Goal: Information Seeking & Learning: Learn about a topic

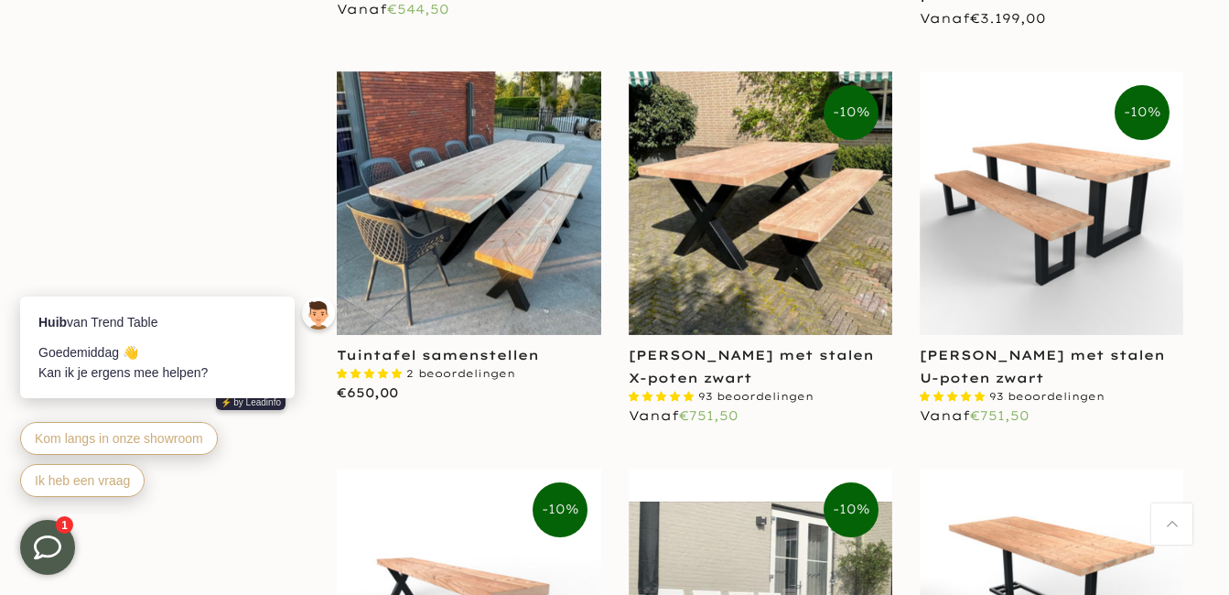
scroll to position [2106, 0]
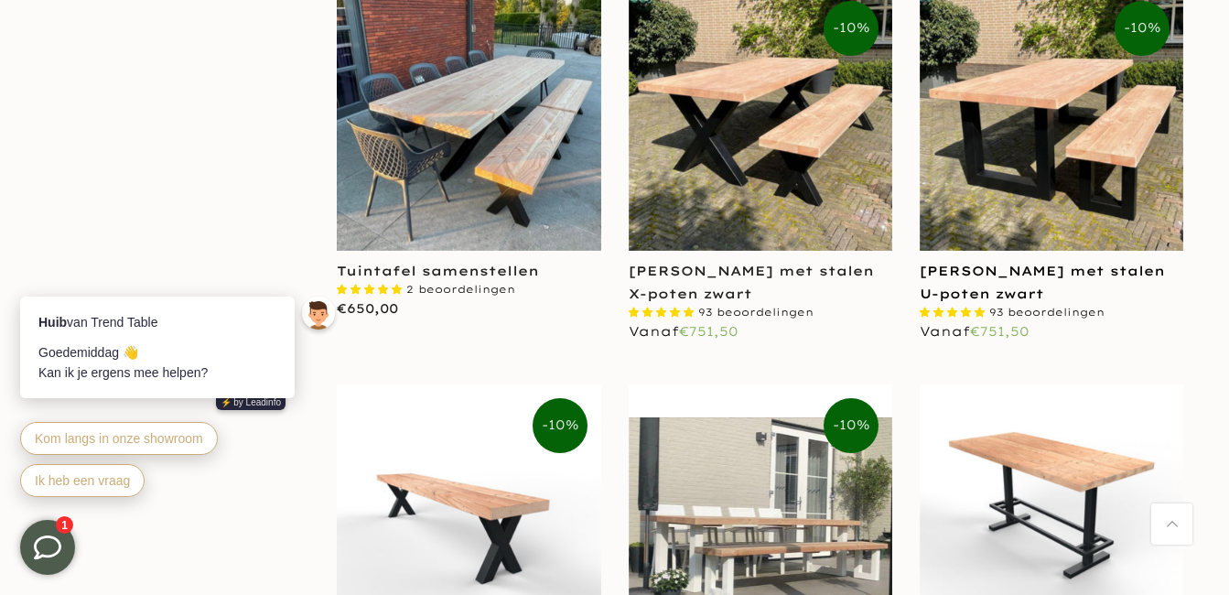
click at [983, 273] on link "[PERSON_NAME] met stalen U-poten zwart" at bounding box center [1042, 282] width 245 height 39
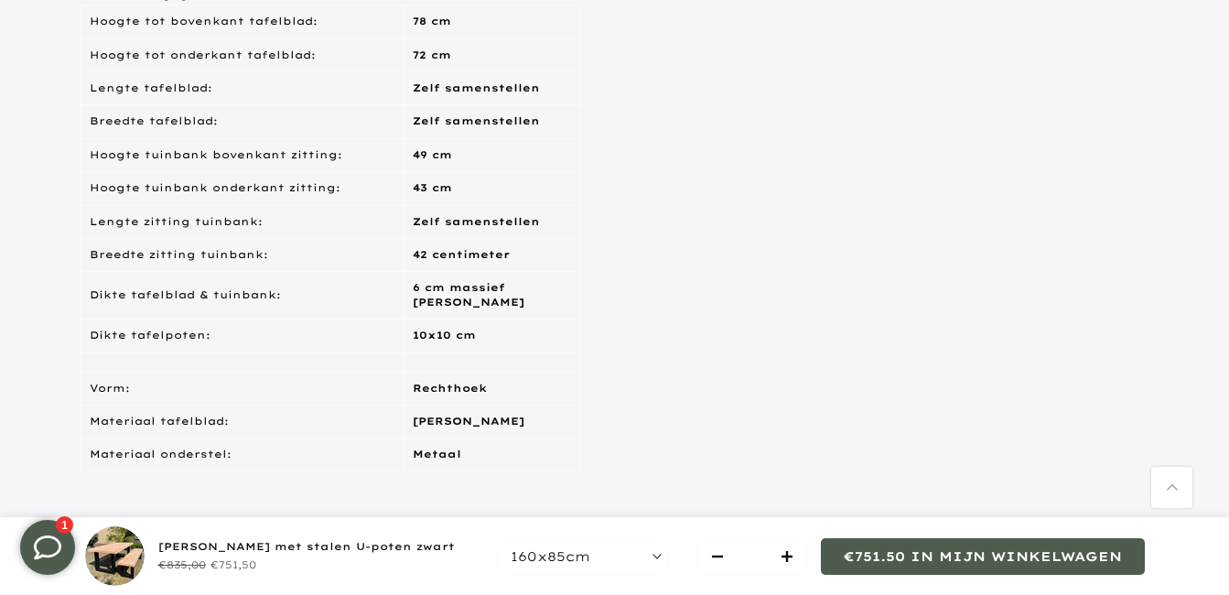
scroll to position [1464, 0]
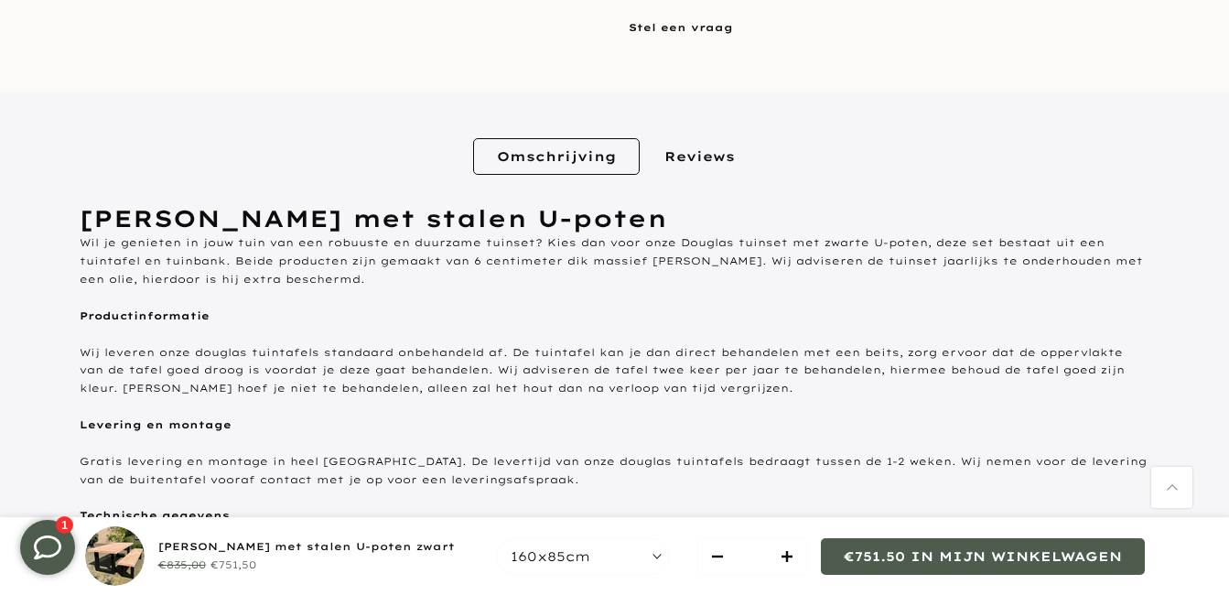
click at [724, 154] on link "Reviews" at bounding box center [700, 156] width 118 height 37
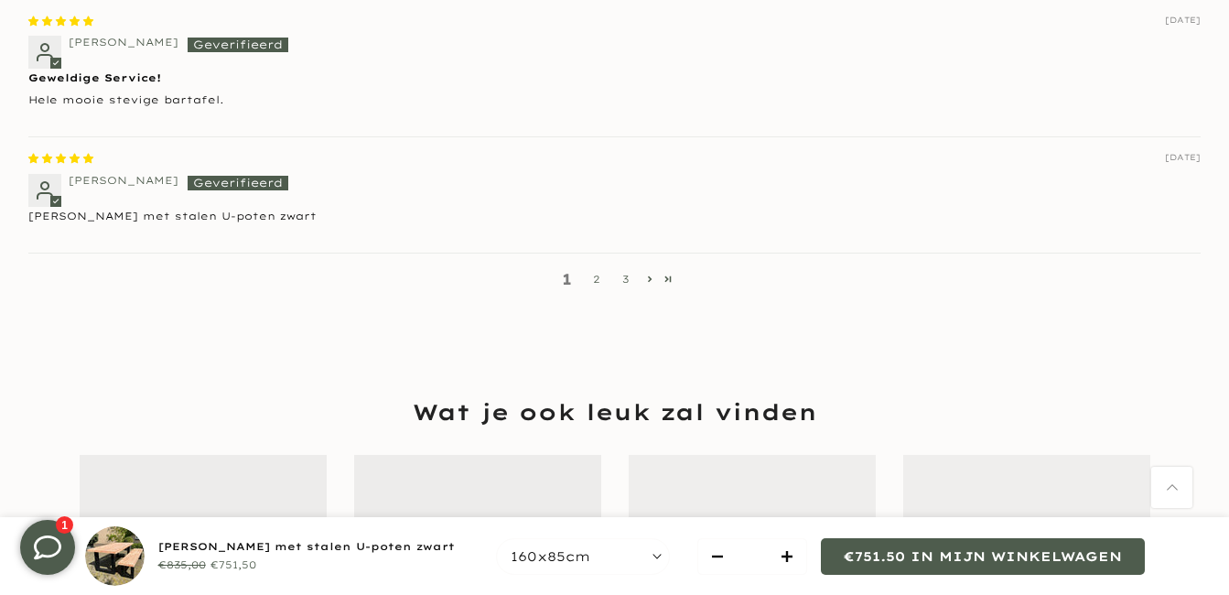
scroll to position [1918, 0]
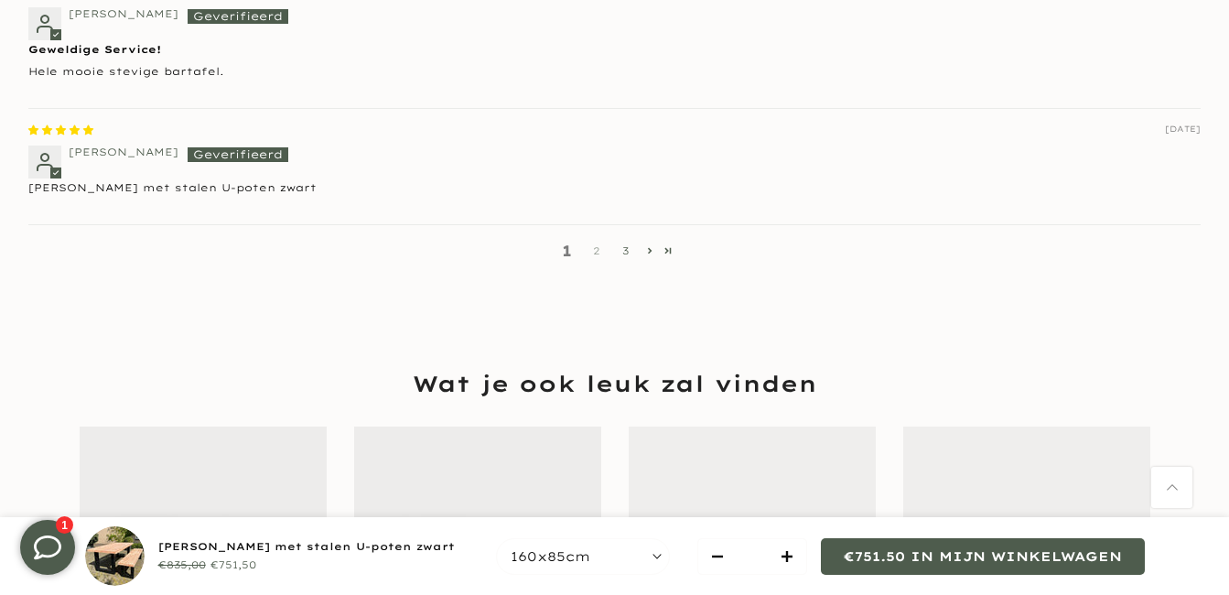
click at [597, 255] on link "2" at bounding box center [596, 251] width 29 height 17
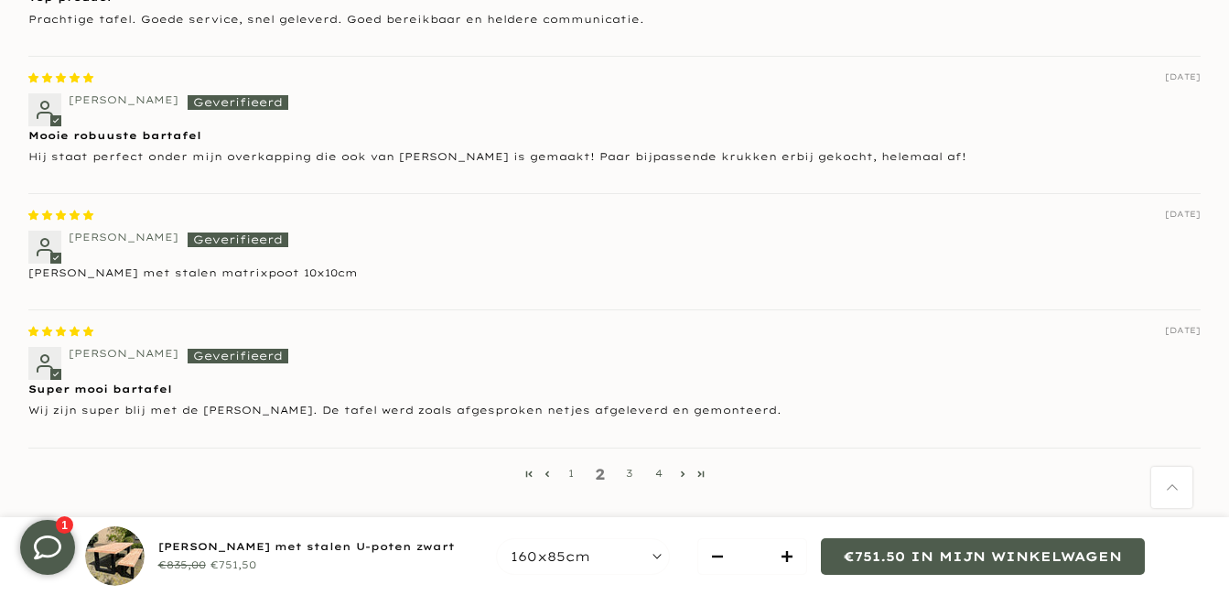
scroll to position [1794, 0]
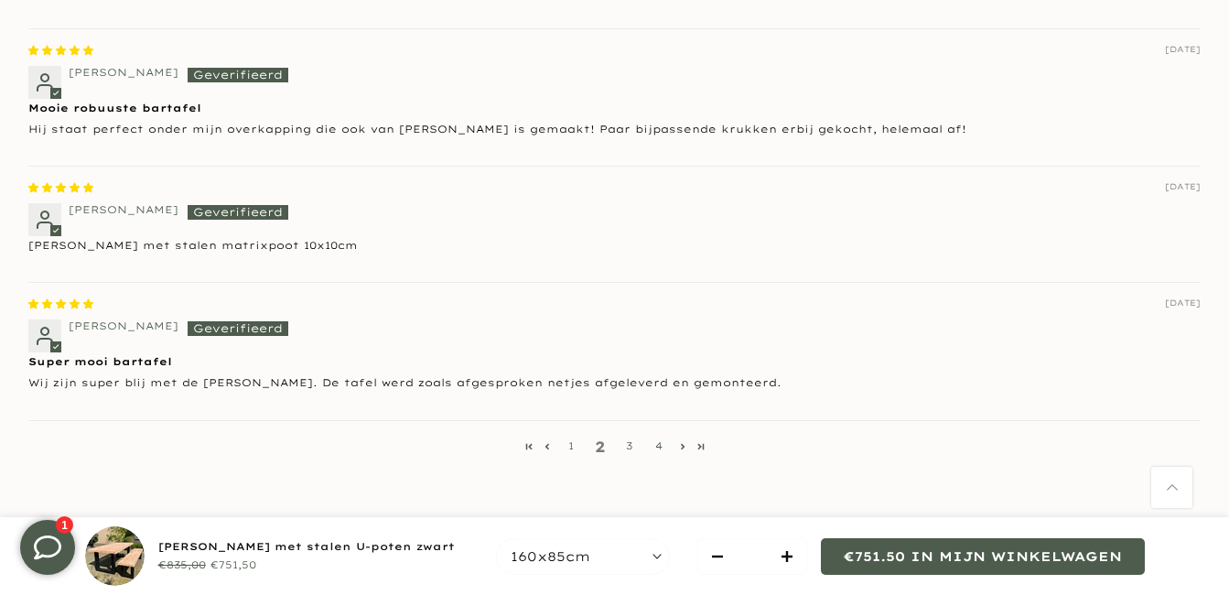
click at [630, 448] on link "3" at bounding box center [629, 445] width 29 height 17
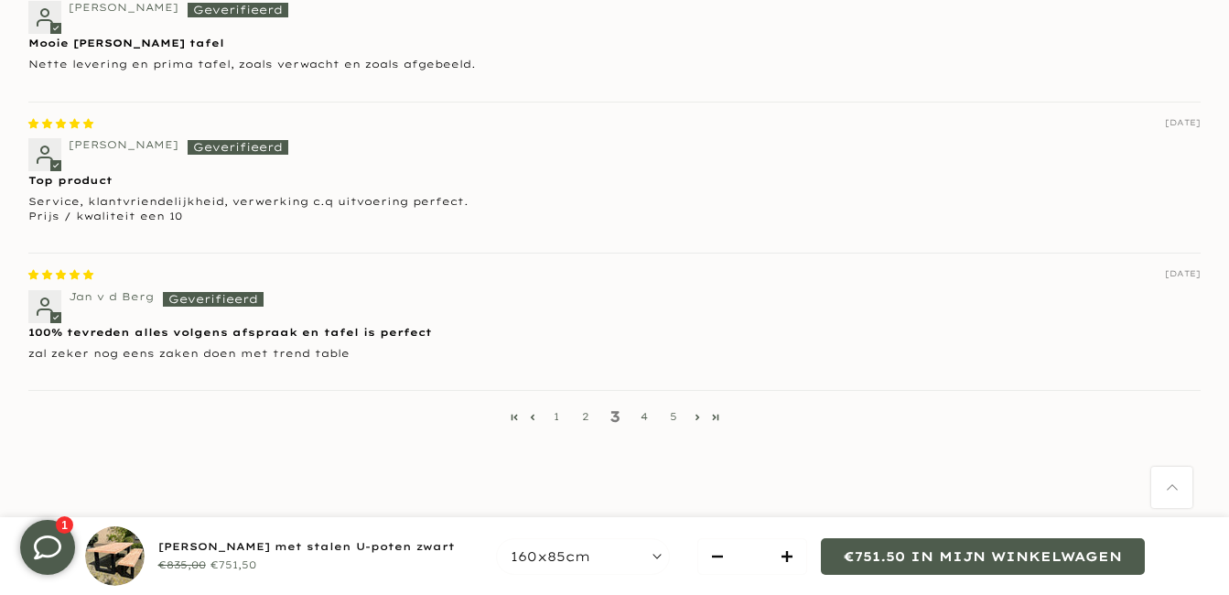
scroll to position [1882, 0]
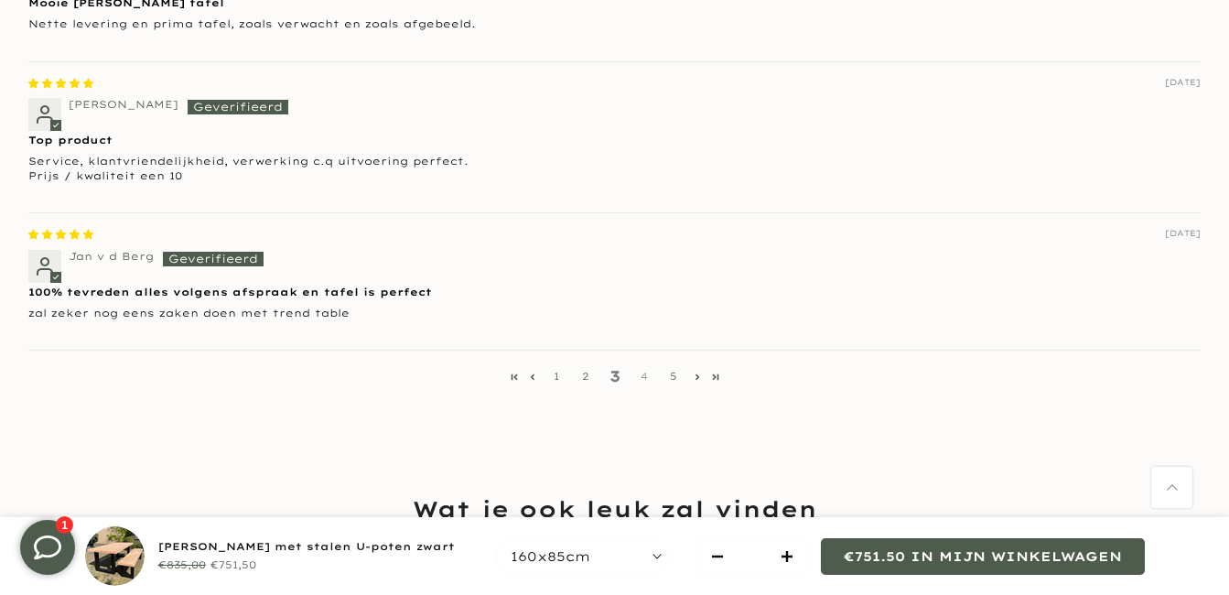
click at [642, 379] on link "4" at bounding box center [644, 376] width 29 height 17
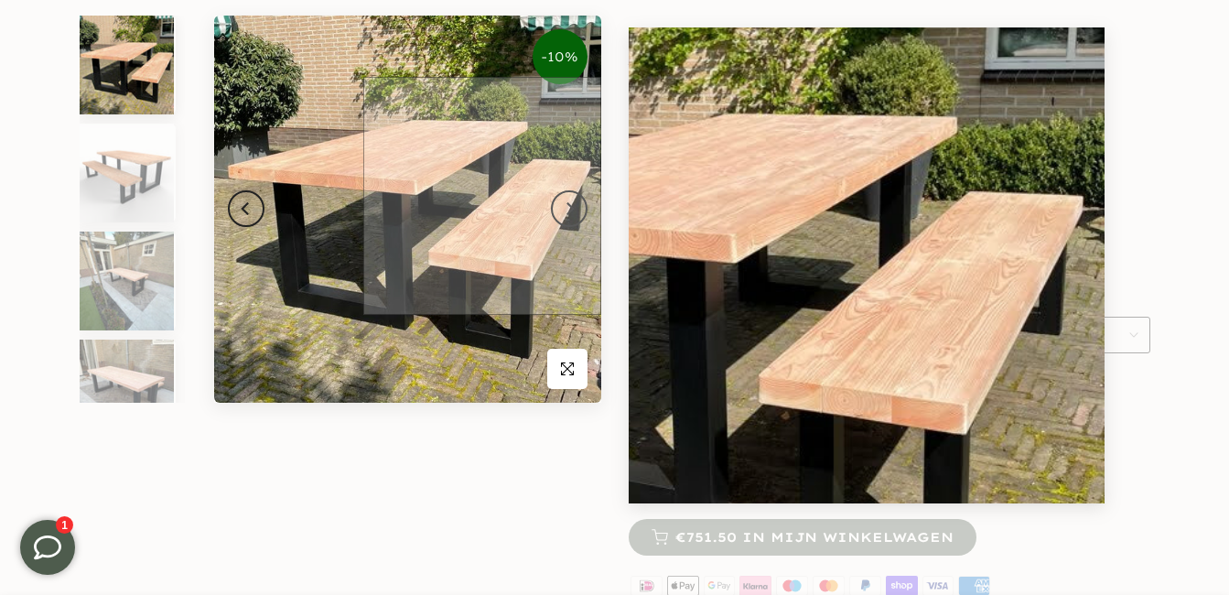
scroll to position [240, 0]
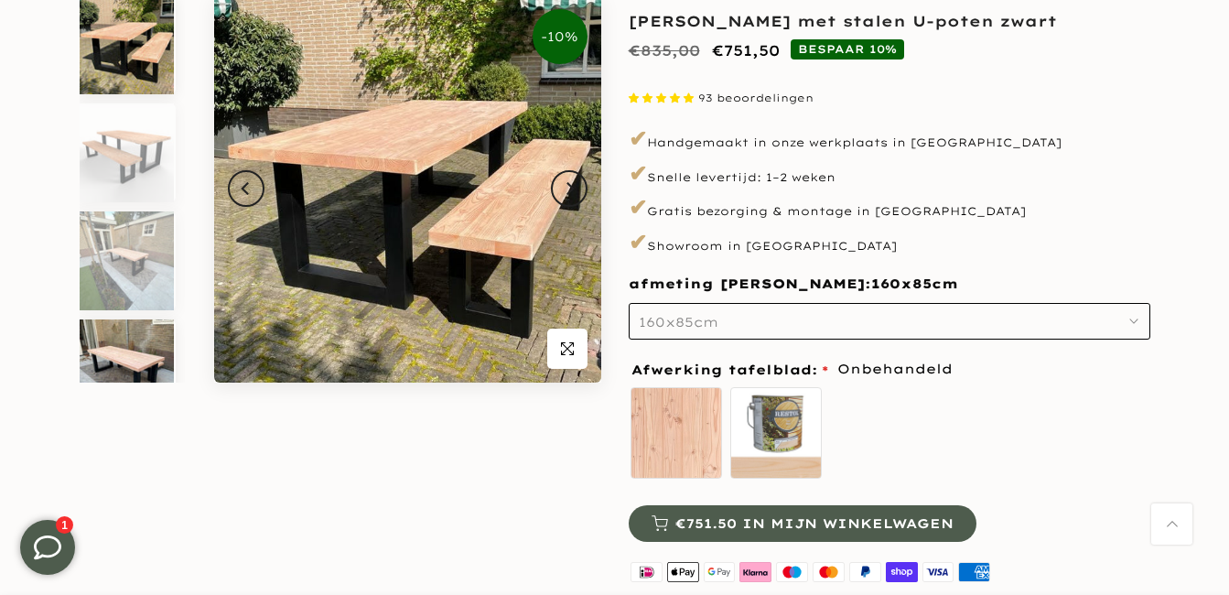
click at [117, 350] on img at bounding box center [127, 368] width 94 height 99
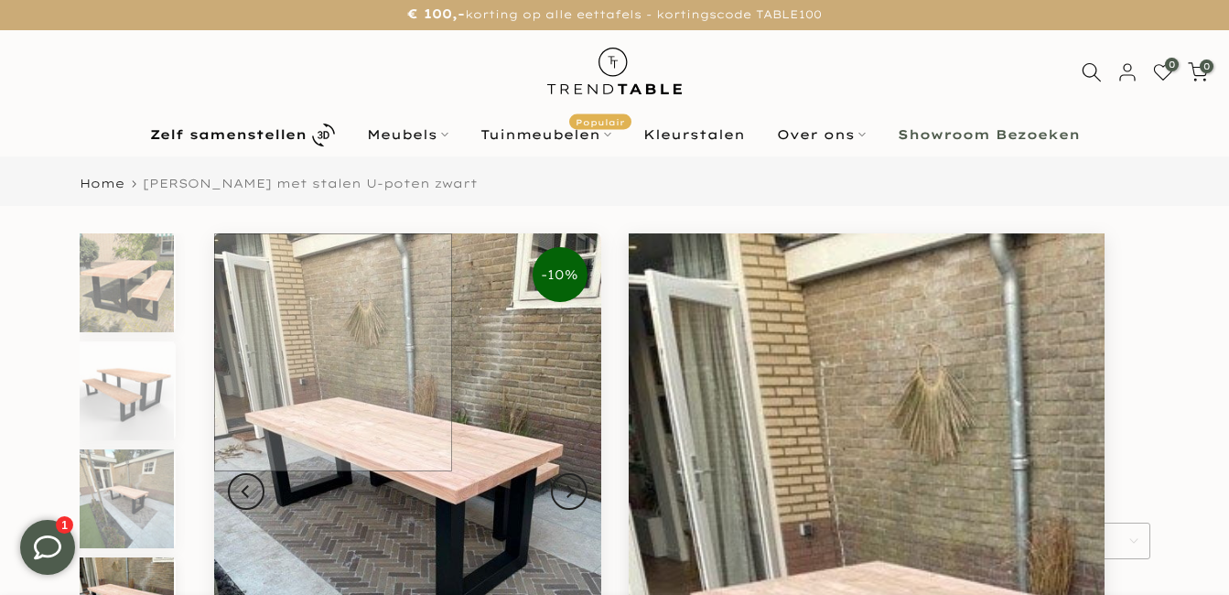
scroll to position [0, 0]
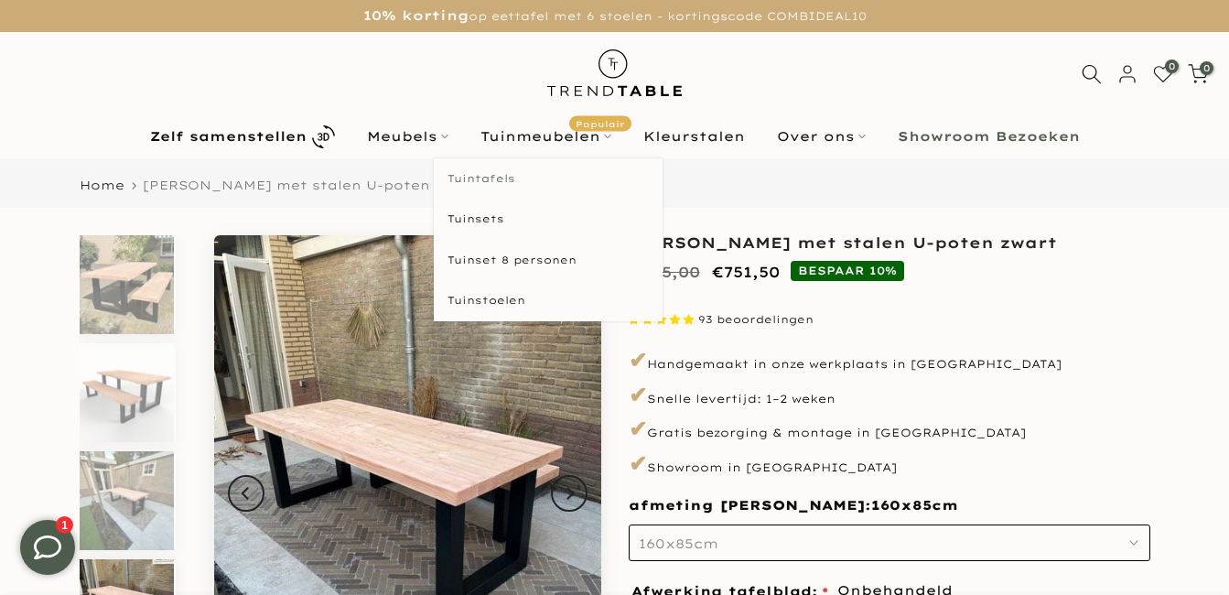
click at [496, 180] on link "Tuintafels" at bounding box center [548, 178] width 229 height 41
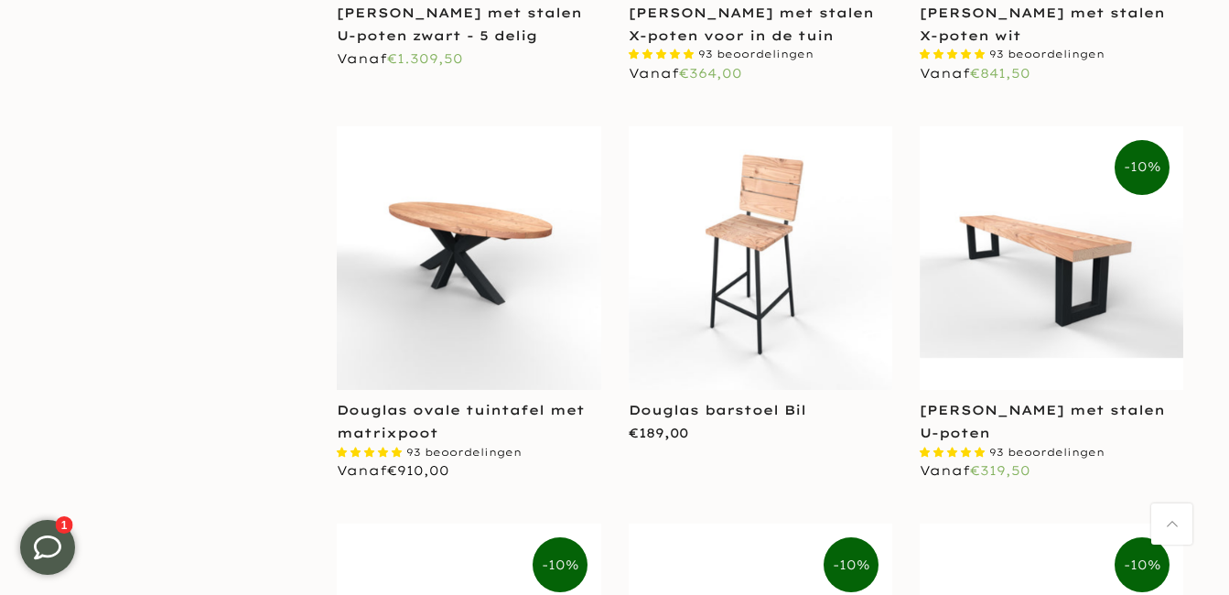
scroll to position [3298, 0]
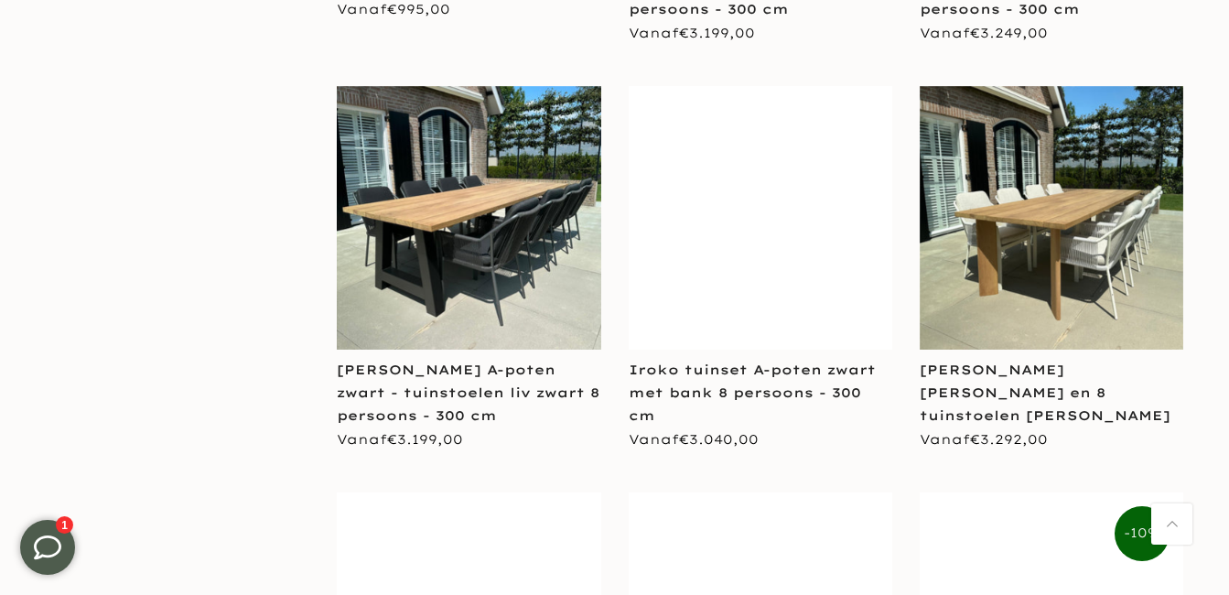
scroll to position [4763, 0]
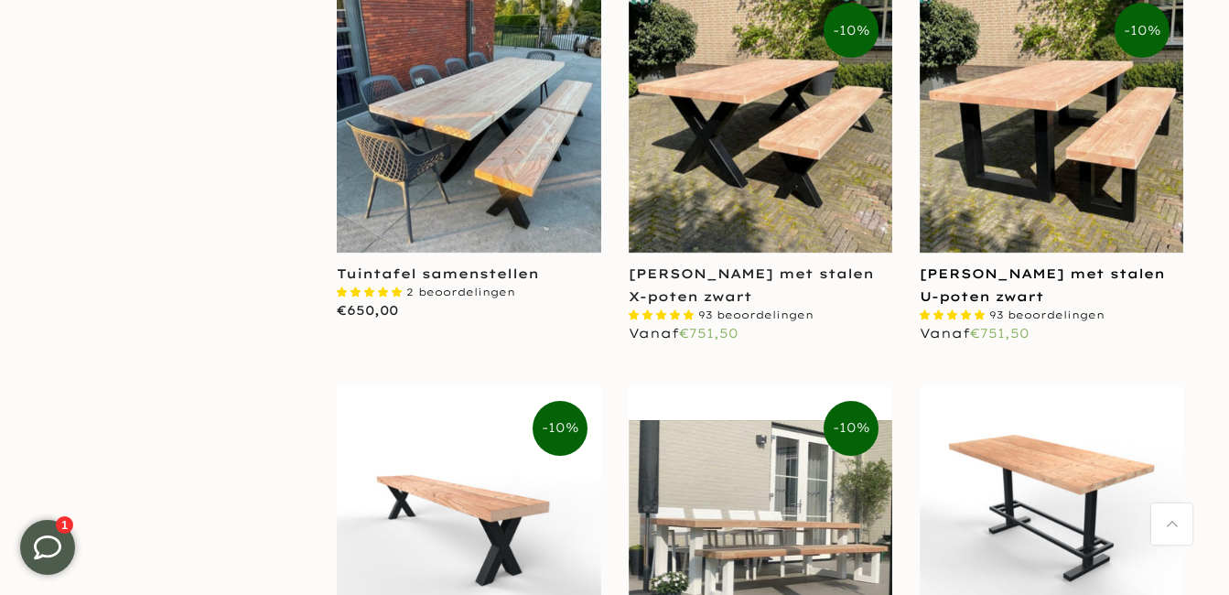
scroll to position [2109, 0]
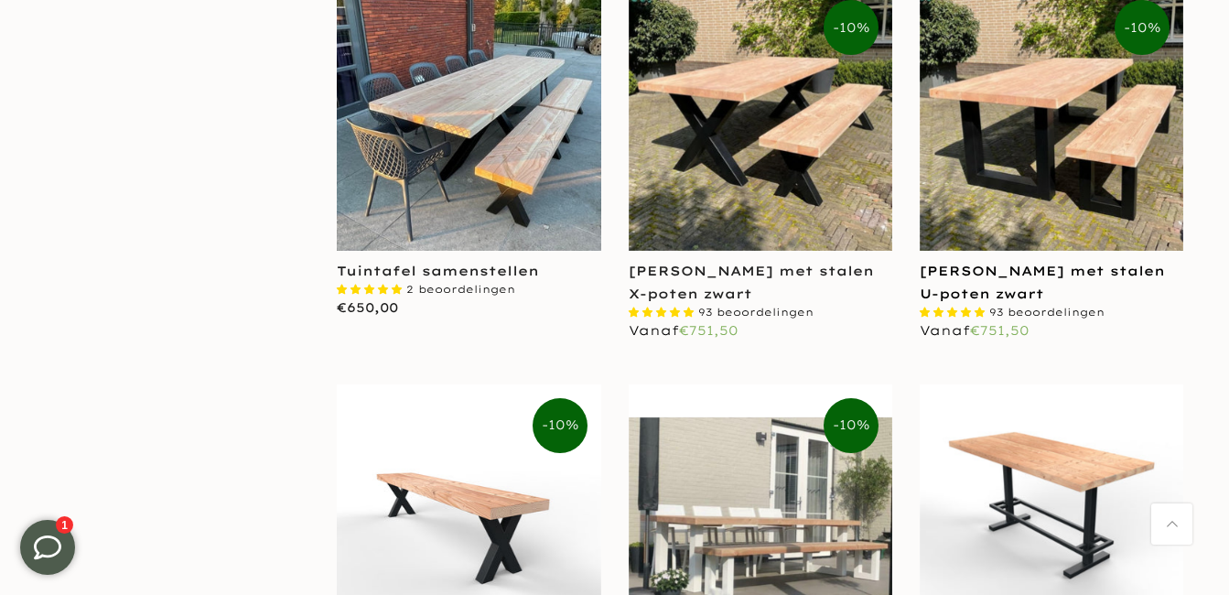
click at [1004, 272] on link "[PERSON_NAME] met stalen U-poten zwart" at bounding box center [1042, 282] width 245 height 39
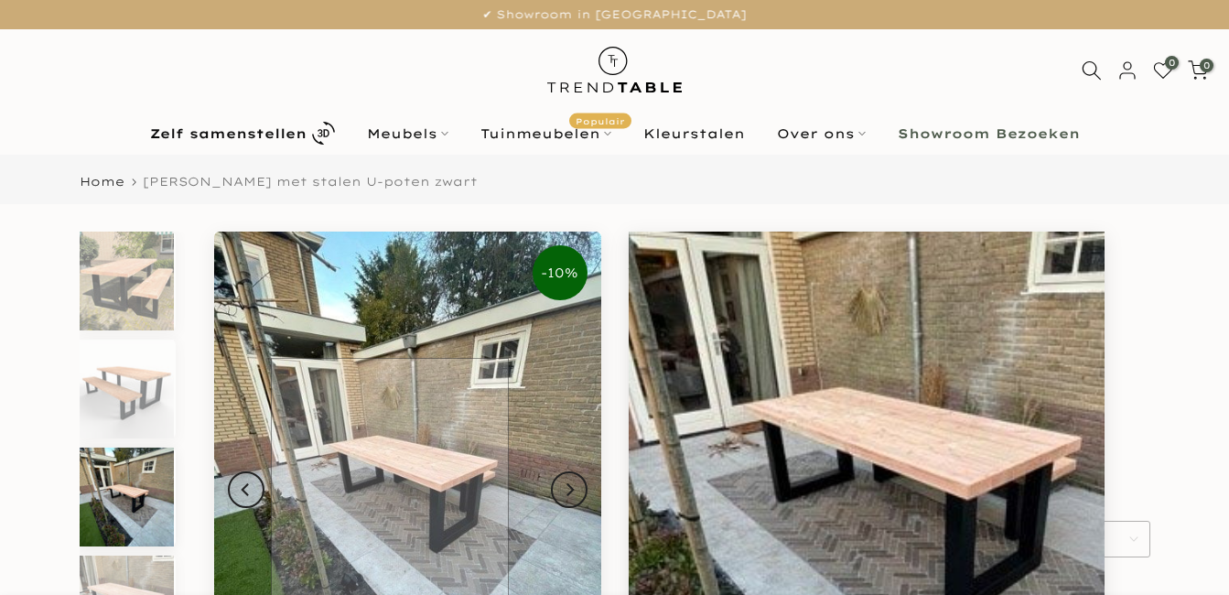
scroll to position [89, 0]
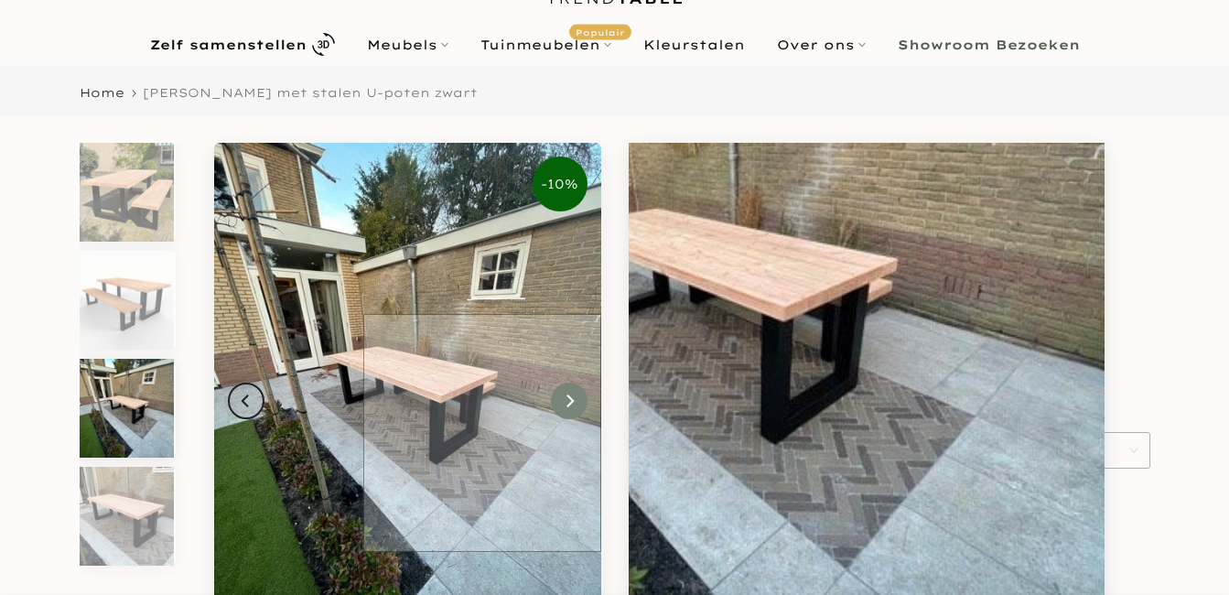
click at [567, 406] on icon "Next" at bounding box center [569, 400] width 7 height 13
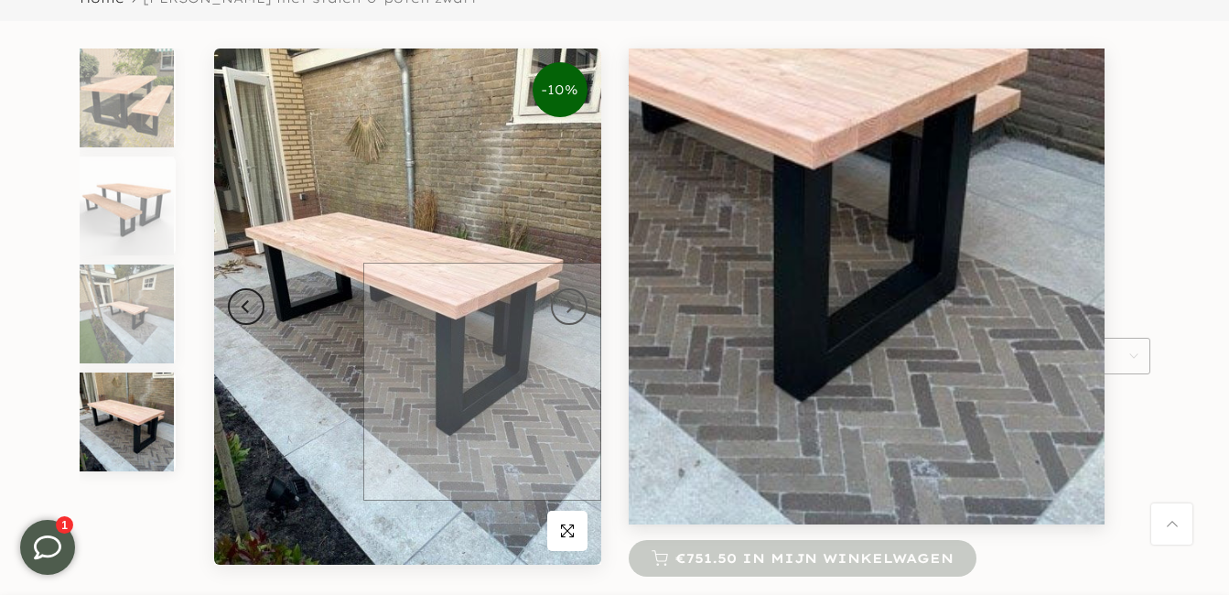
scroll to position [179, 0]
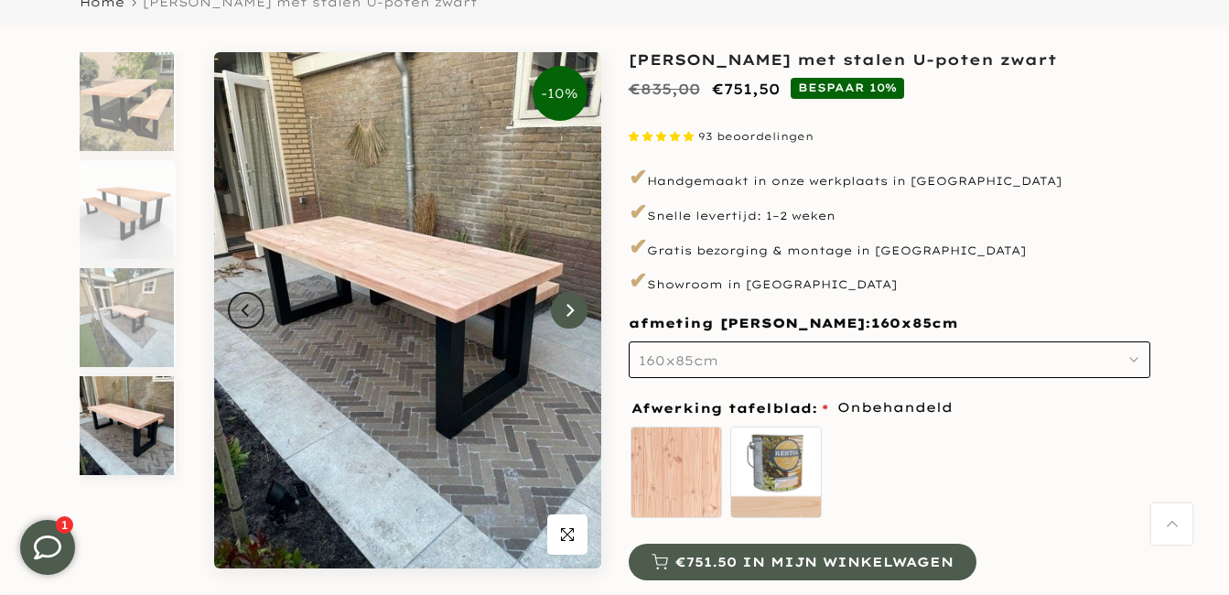
click at [582, 310] on button "Next" at bounding box center [569, 310] width 37 height 37
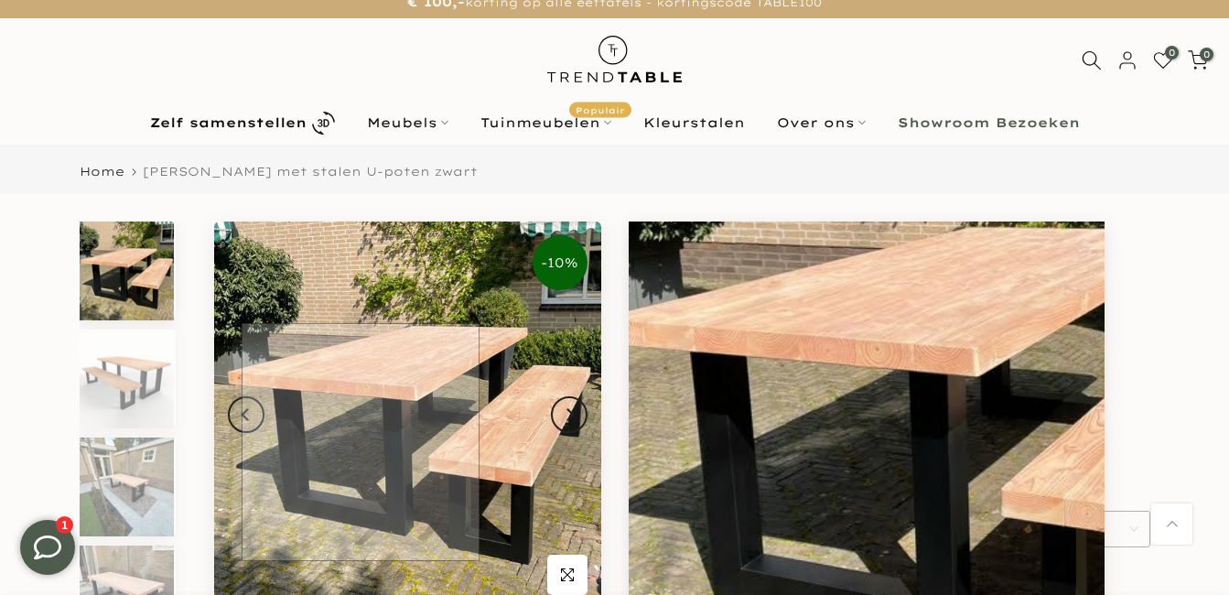
scroll to position [0, 0]
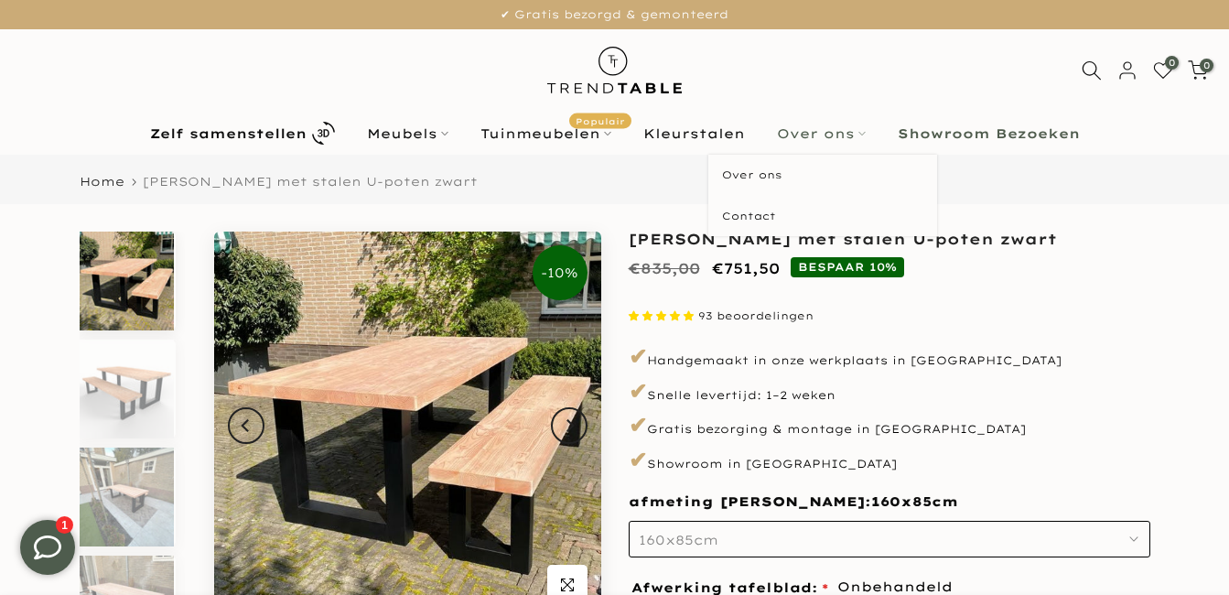
click at [833, 137] on link "Over ons" at bounding box center [820, 134] width 121 height 22
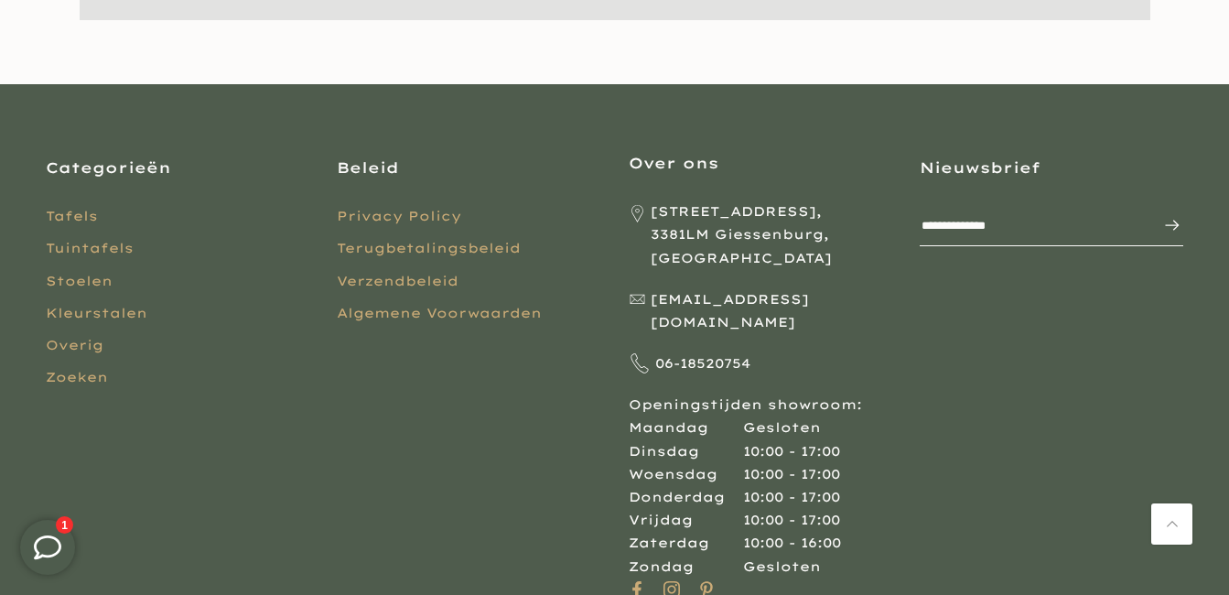
scroll to position [1830, 0]
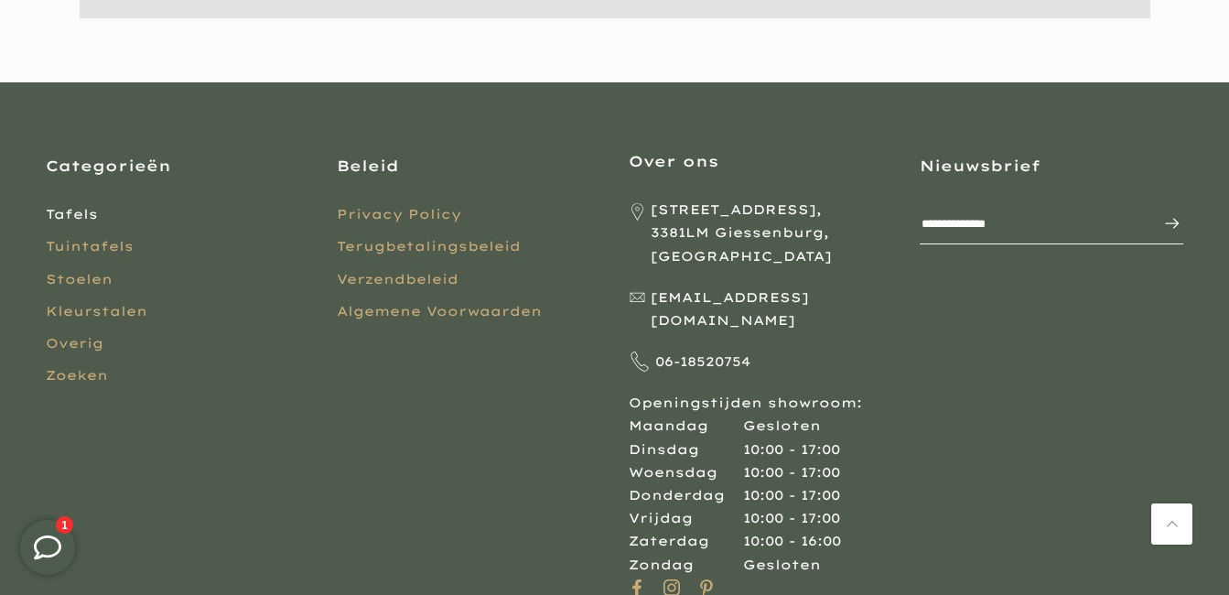
click at [71, 206] on link "Tafels" at bounding box center [72, 214] width 52 height 16
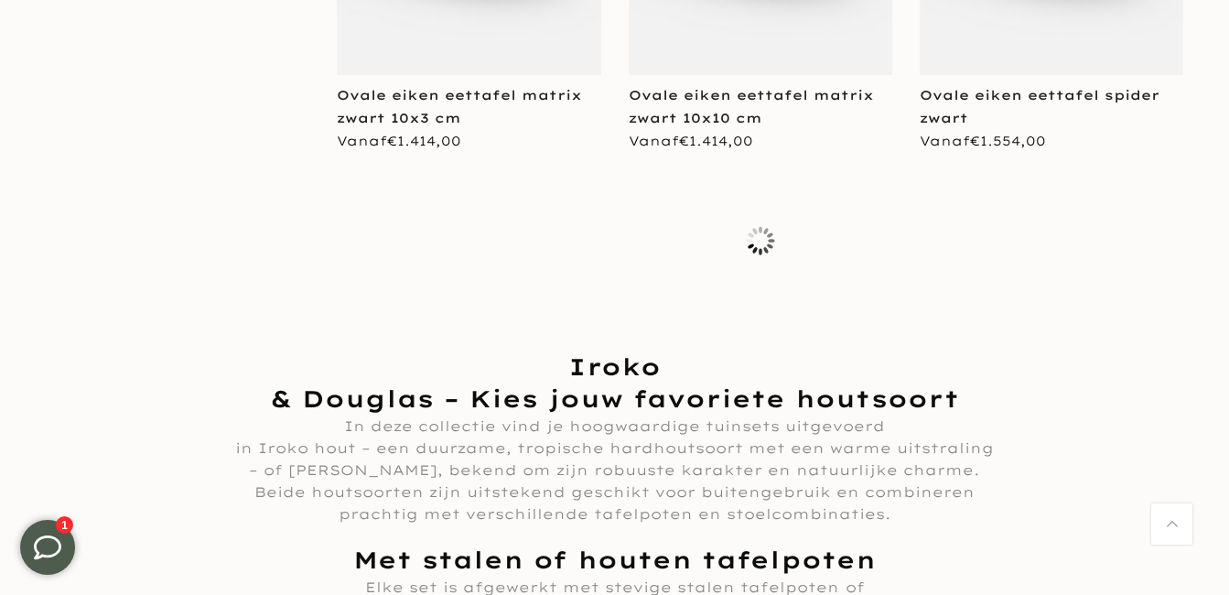
scroll to position [3553, 0]
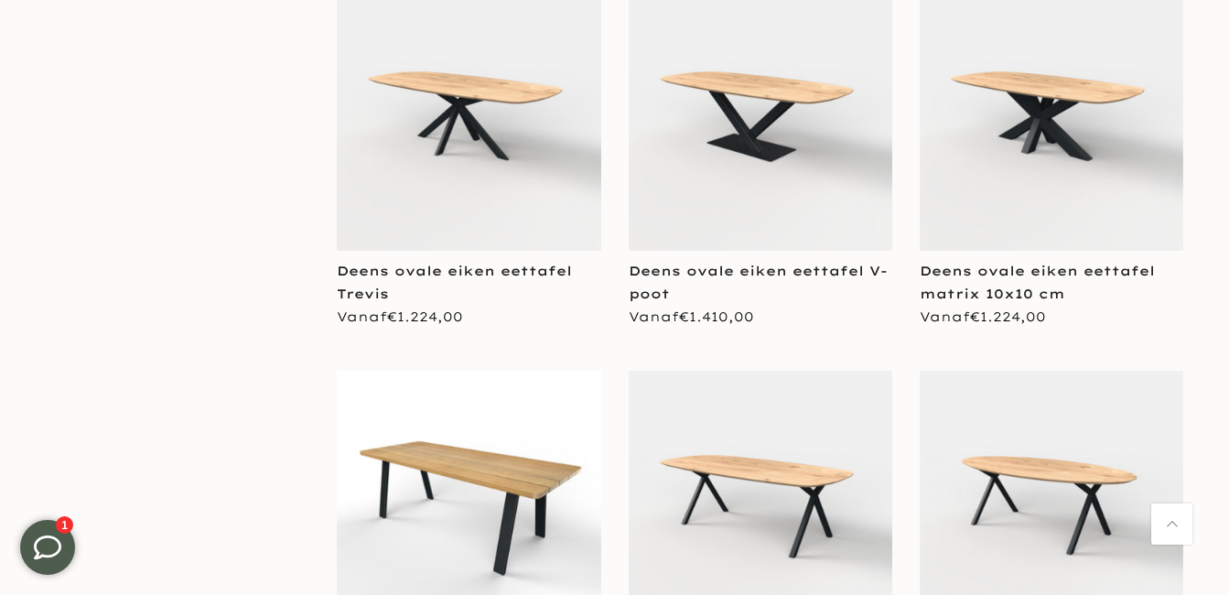
scroll to position [6344, 0]
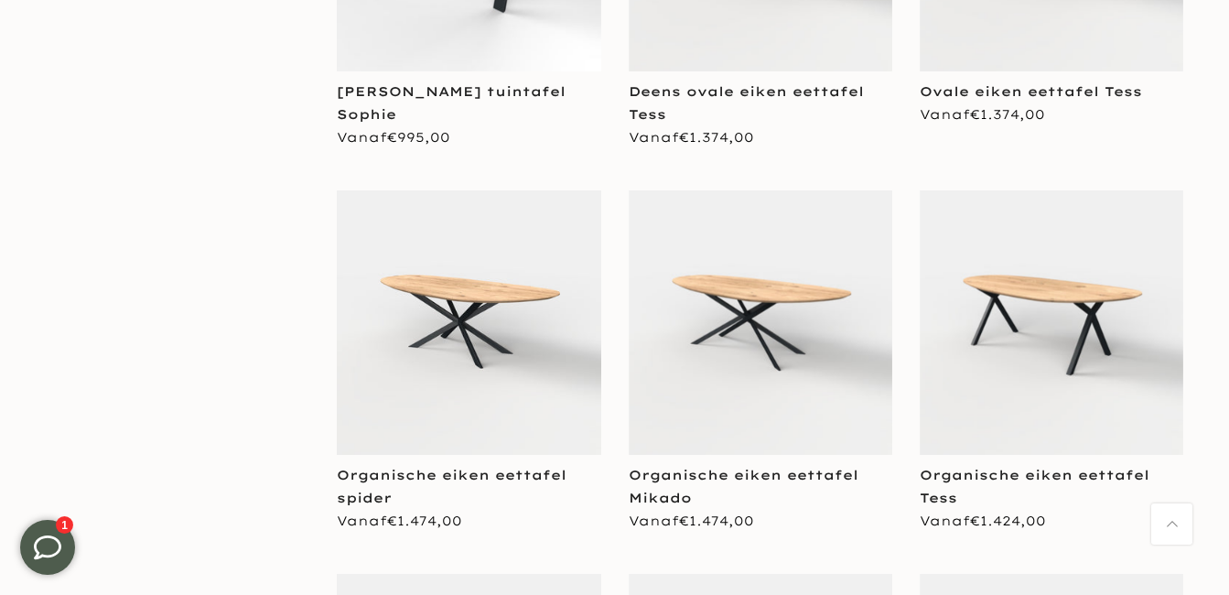
scroll to position [6670, 0]
